Goal: Use online tool/utility: Utilize a website feature to perform a specific function

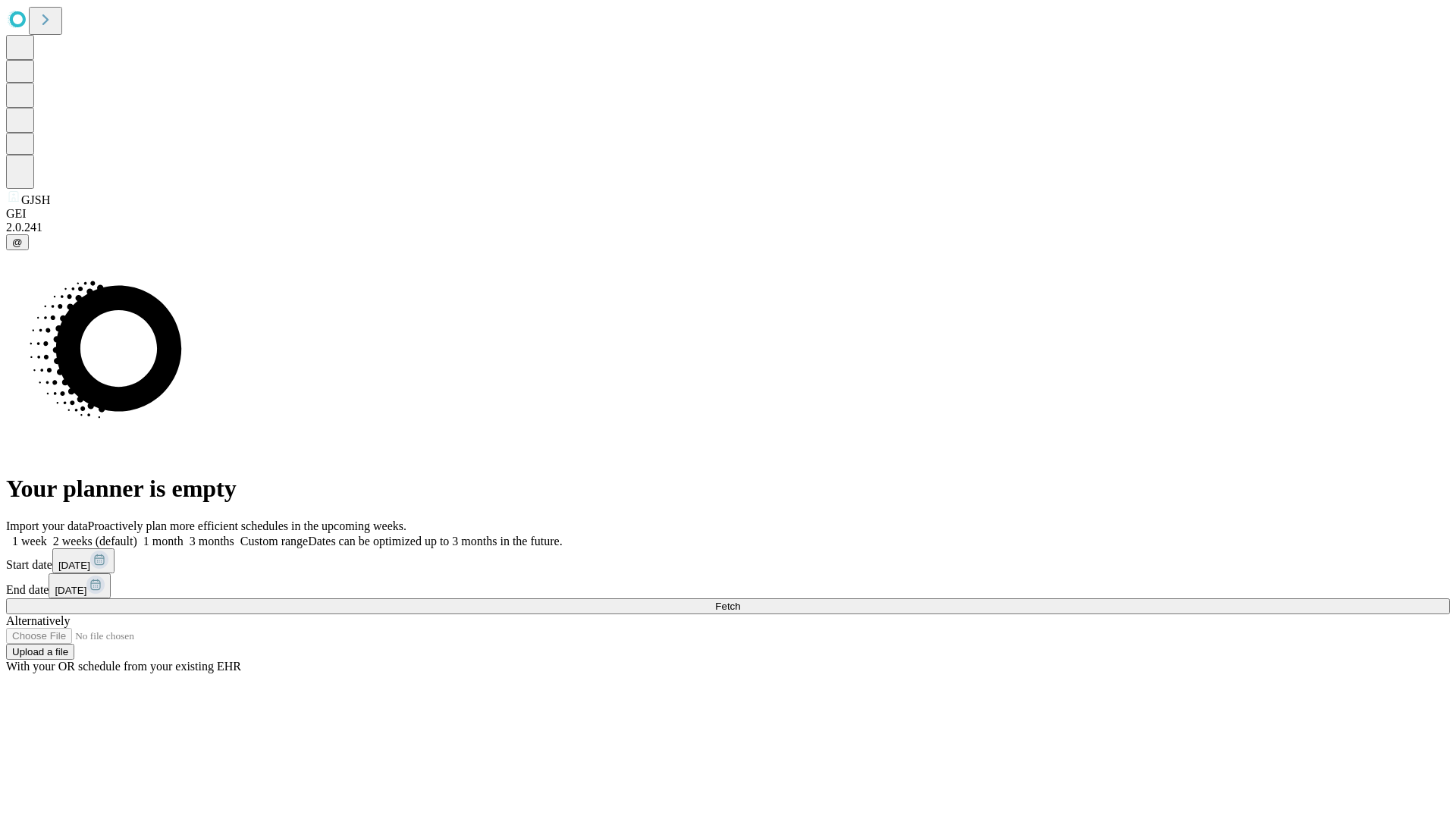
click at [740, 601] on span "Fetch" at bounding box center [727, 606] width 25 height 11
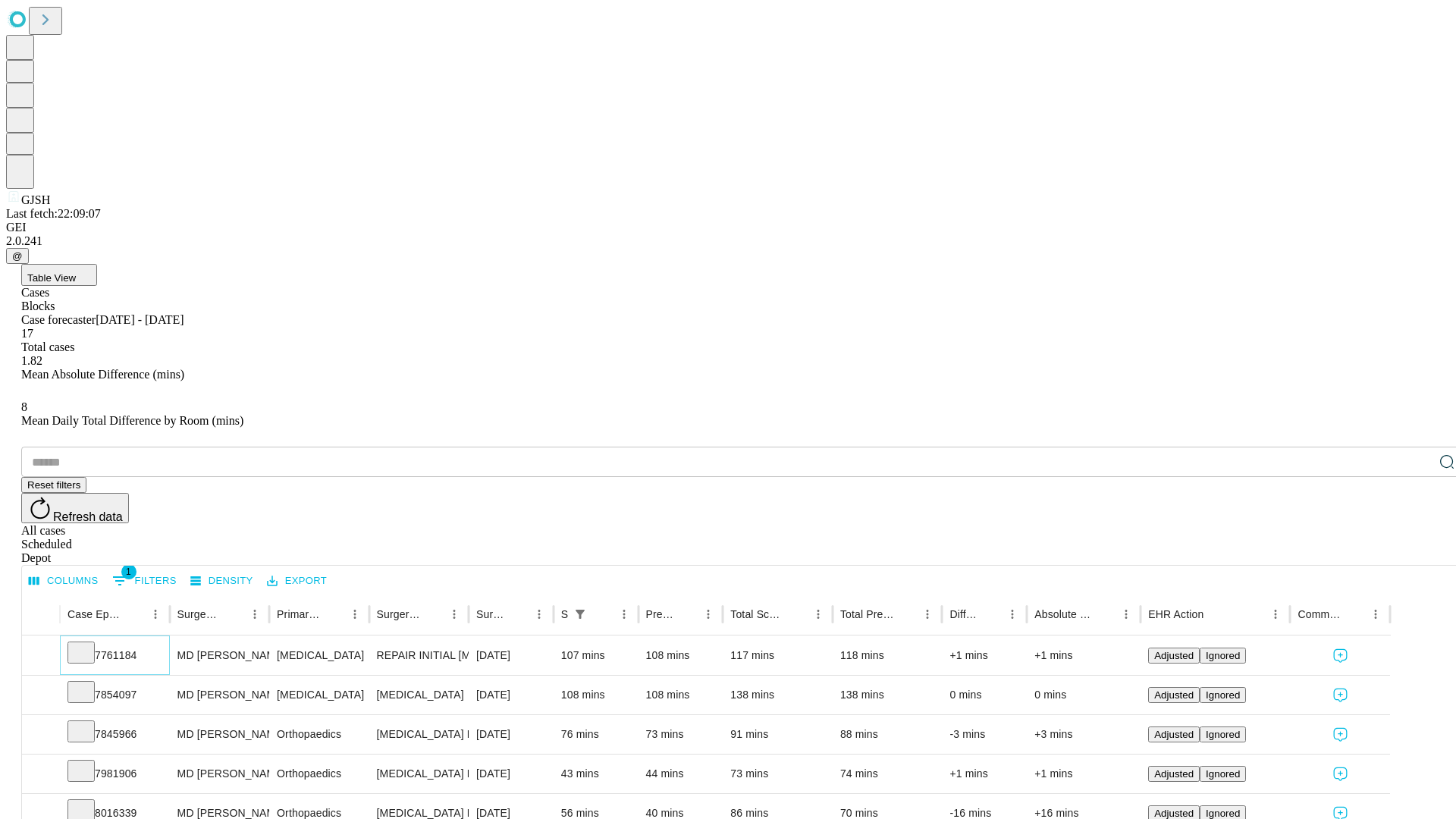
click at [89, 644] on icon at bounding box center [80, 651] width 15 height 15
